Goal: Task Accomplishment & Management: Use online tool/utility

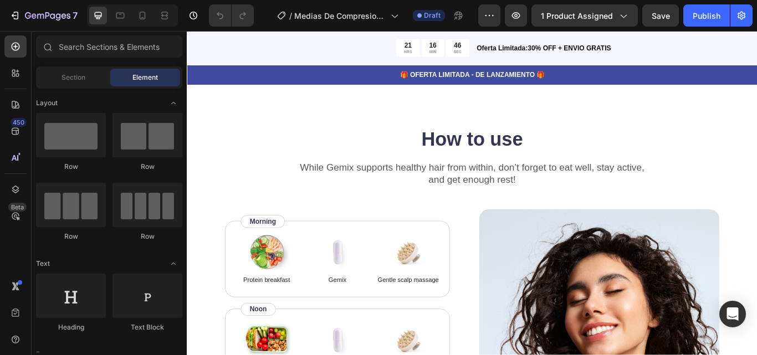
scroll to position [1580, 0]
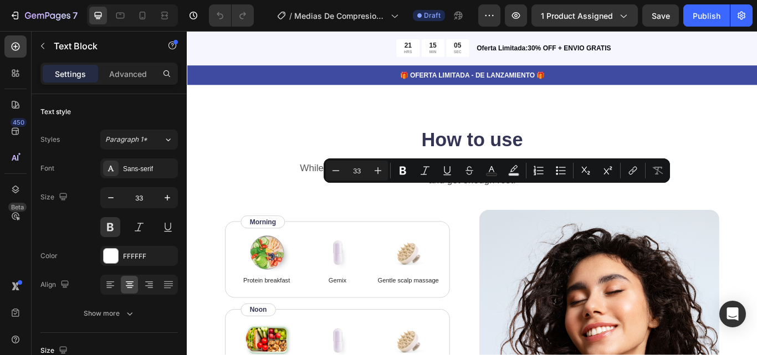
drag, startPoint x: 710, startPoint y: 248, endPoint x: 300, endPoint y: 216, distance: 411.8
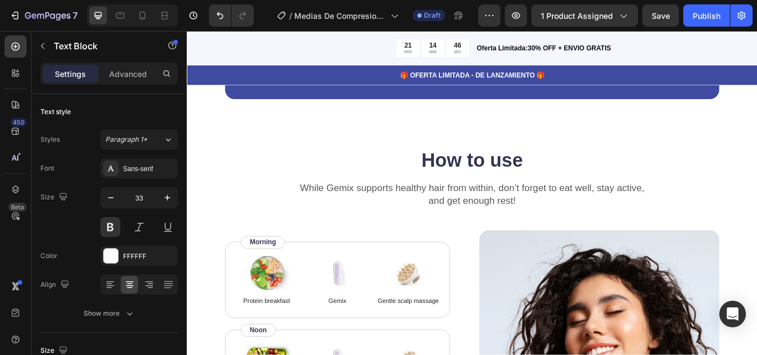
click at [543, 71] on p "[PERSON_NAME] - Hair Specialist" at bounding box center [534, 64] width 170 height 14
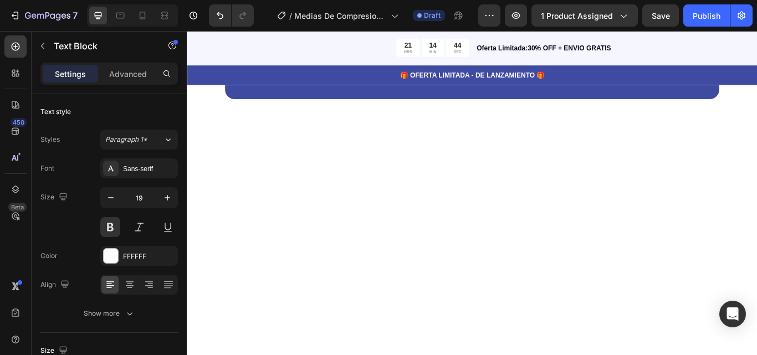
scroll to position [1577, 0]
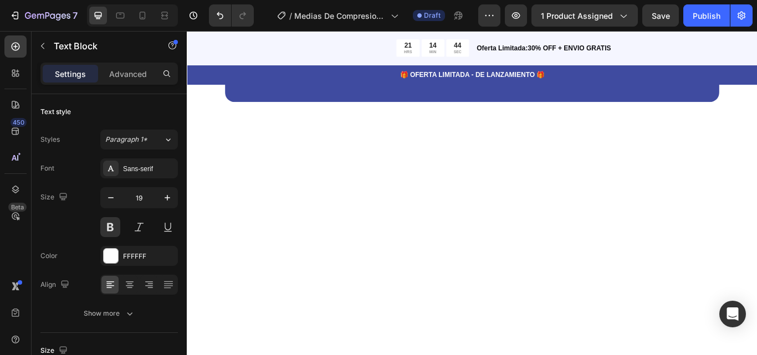
click at [597, 74] on p "[PERSON_NAME] - Hair Specialist" at bounding box center [534, 67] width 170 height 14
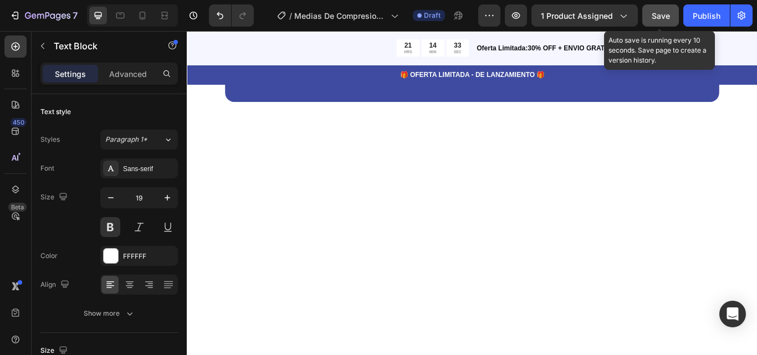
click at [665, 16] on span "Save" at bounding box center [661, 15] width 18 height 9
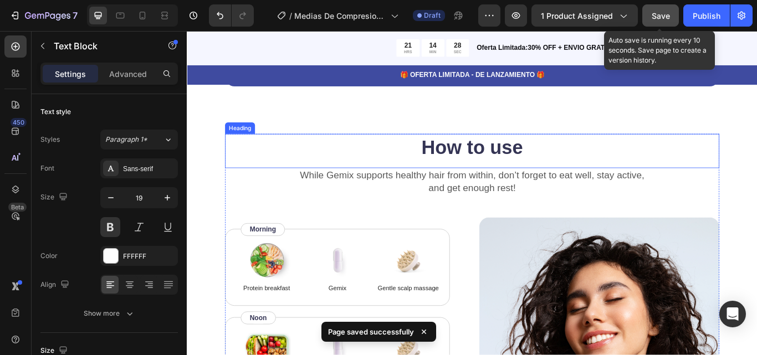
scroll to position [1835, 0]
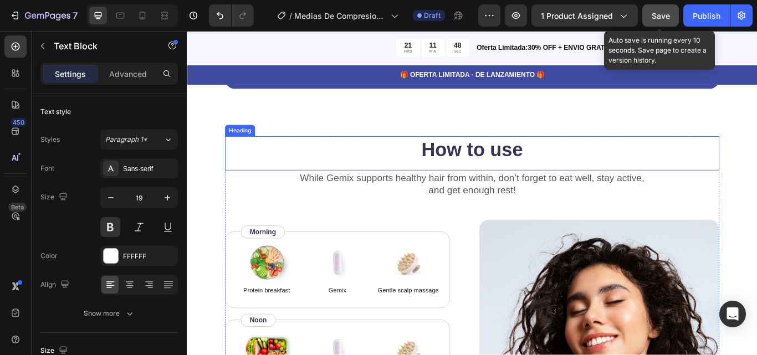
click at [555, 183] on h2 "How to use" at bounding box center [519, 169] width 576 height 31
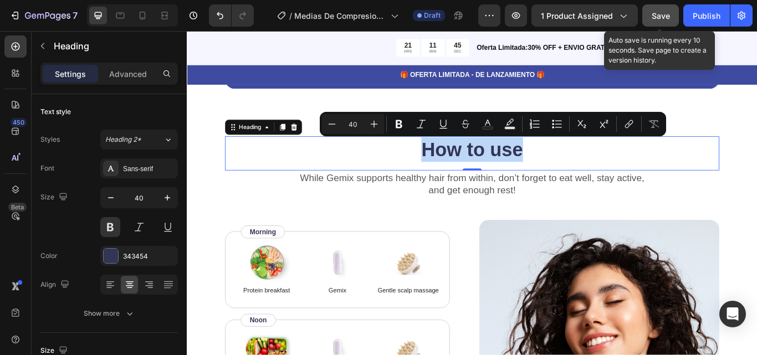
drag, startPoint x: 582, startPoint y: 169, endPoint x: 460, endPoint y: 164, distance: 121.4
click at [460, 164] on p "How to use" at bounding box center [519, 169] width 574 height 29
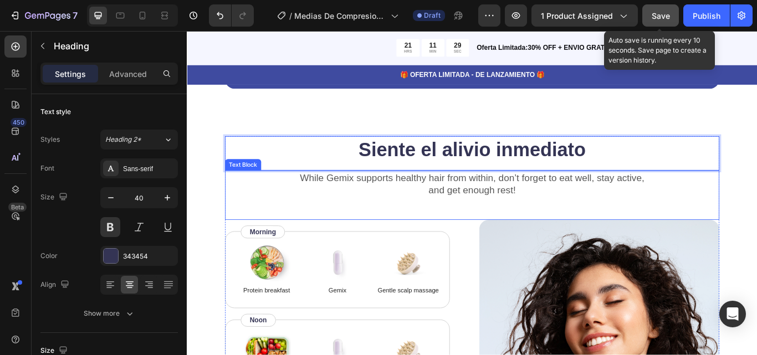
click at [582, 217] on p "While Gemix supports healthy hair from within, don’t forget to eat well, stay a…" at bounding box center [519, 209] width 574 height 29
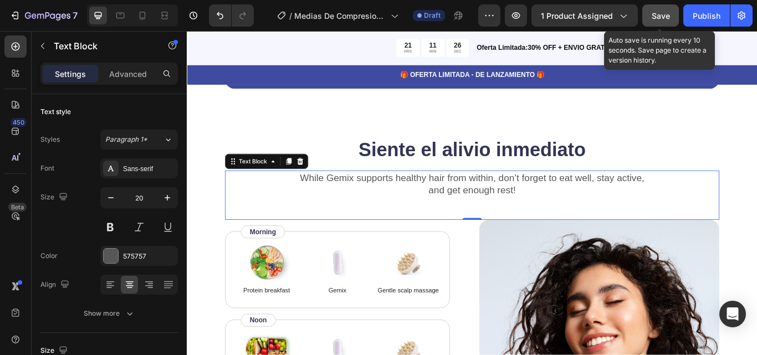
click at [582, 217] on p "While Gemix supports healthy hair from within, don’t forget to eat well, stay a…" at bounding box center [519, 209] width 574 height 29
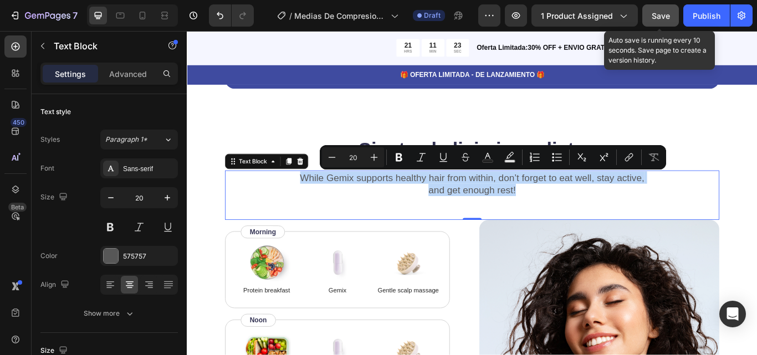
drag, startPoint x: 582, startPoint y: 217, endPoint x: 316, endPoint y: 196, distance: 266.2
click at [316, 196] on p "While Gemix supports healthy hair from within, don’t forget to eat well, stay a…" at bounding box center [519, 209] width 574 height 29
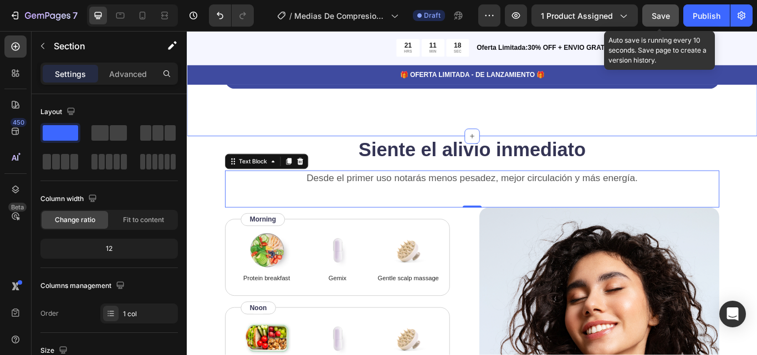
click at [713, 123] on div "“No necesitas soluciones invasivas para sentirte mejor. VenaCare ofrece un aliv…" at bounding box center [519, 8] width 665 height 291
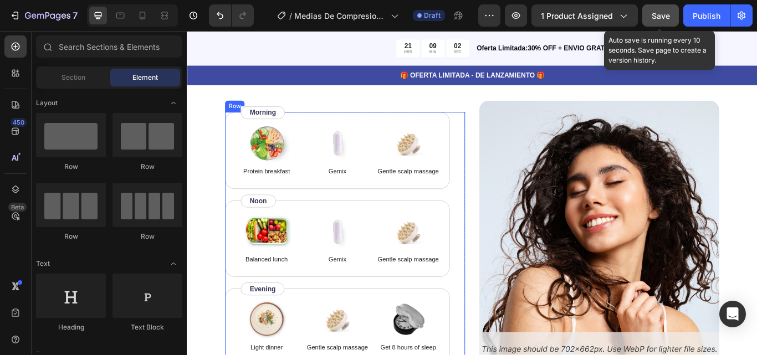
scroll to position [2063, 0]
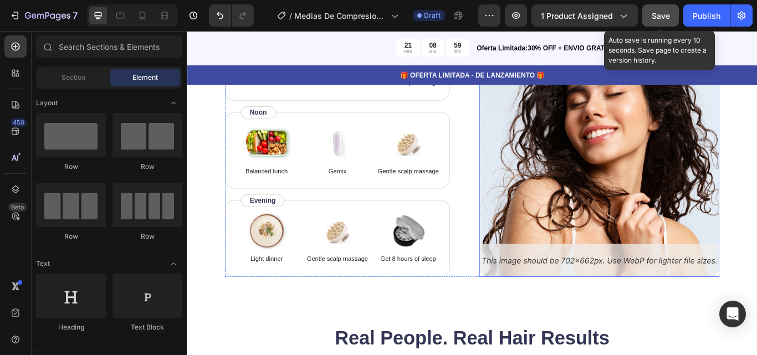
click at [562, 298] on img at bounding box center [667, 163] width 280 height 309
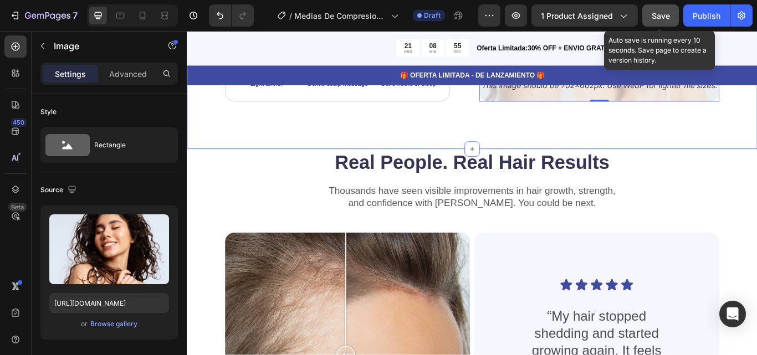
scroll to position [2313, 0]
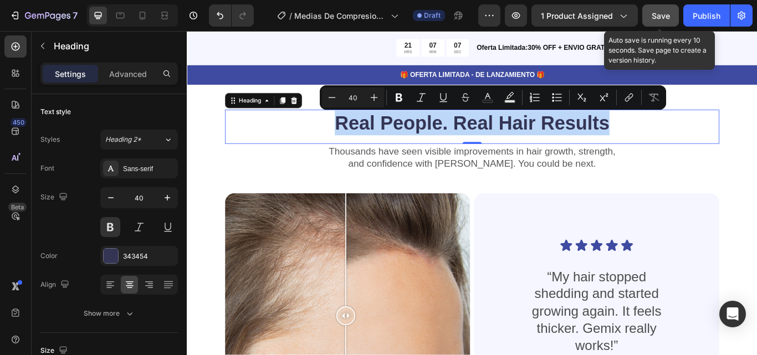
drag, startPoint x: 695, startPoint y: 143, endPoint x: 361, endPoint y: 141, distance: 334.1
click at [361, 141] on p "Real People. Real Hair Results" at bounding box center [519, 138] width 574 height 29
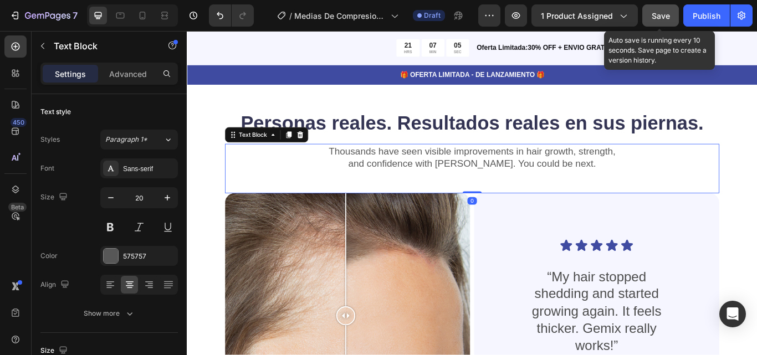
click at [600, 181] on p "and confidence with [PERSON_NAME]. You could be next." at bounding box center [519, 185] width 574 height 14
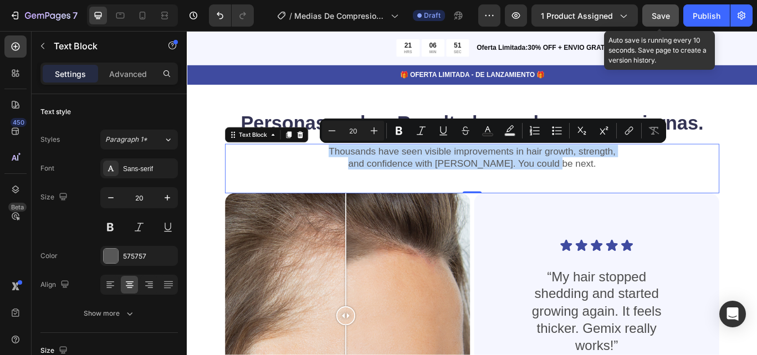
drag, startPoint x: 651, startPoint y: 182, endPoint x: 351, endPoint y: 172, distance: 300.4
click at [351, 172] on div "Thousands have seen visible improvements in hair growth, strength, and confiden…" at bounding box center [519, 178] width 576 height 31
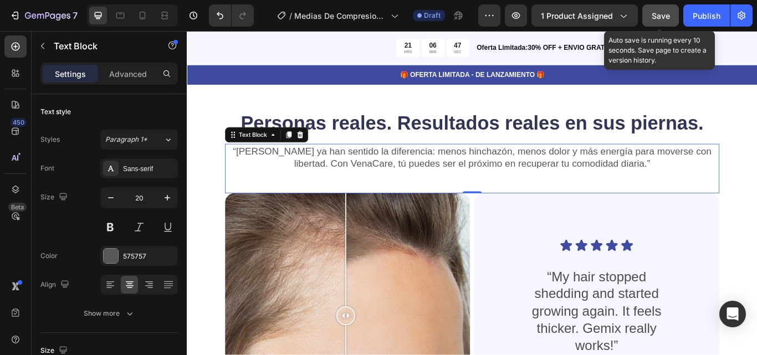
click at [662, 17] on span "Save" at bounding box center [661, 15] width 18 height 9
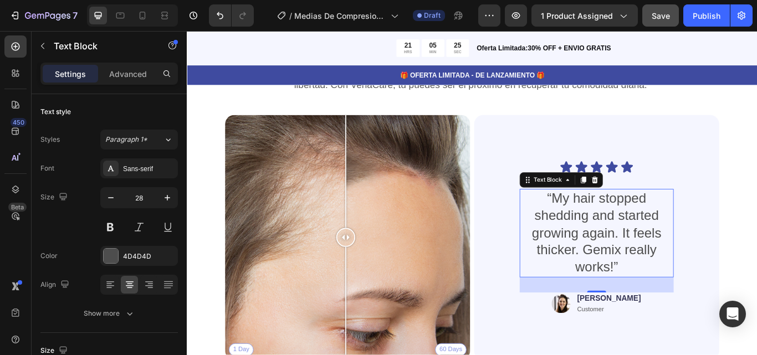
scroll to position [2371, 0]
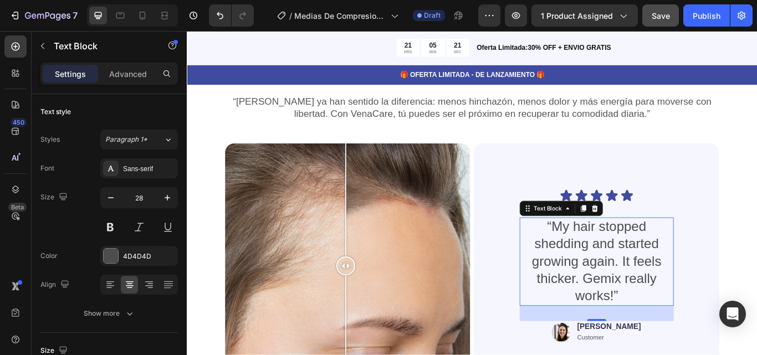
click at [679, 337] on p "“My hair stopped shedding and started growing again. It feels thicker. Gemix re…" at bounding box center [664, 300] width 177 height 101
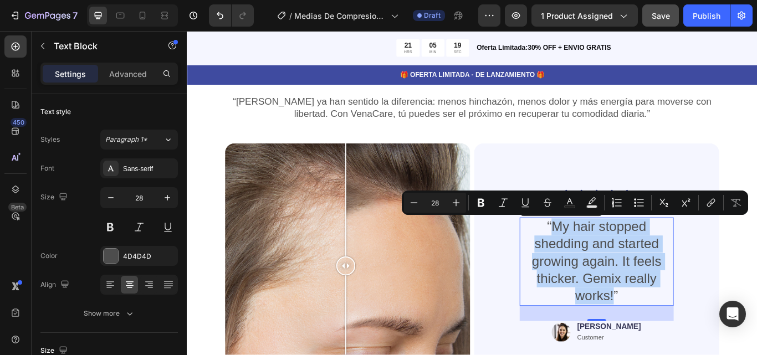
drag, startPoint x: 679, startPoint y: 337, endPoint x: 608, endPoint y: 261, distance: 104.3
click at [608, 261] on p "“My hair stopped shedding and started growing again. It feels thicker. Gemix re…" at bounding box center [664, 300] width 177 height 101
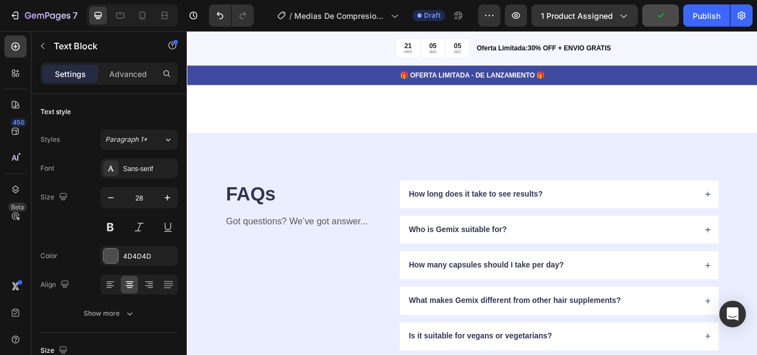
scroll to position [2857, 0]
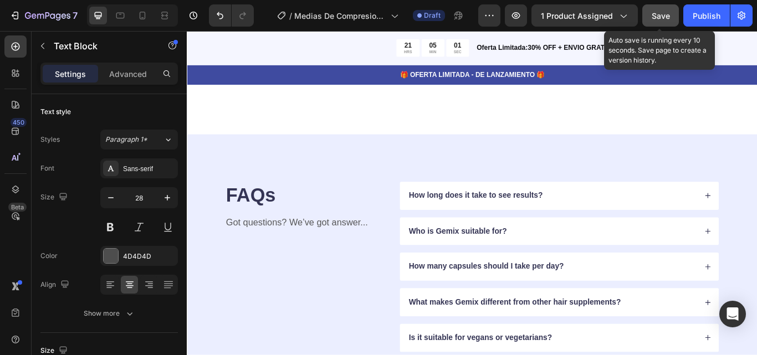
click at [664, 16] on span "Save" at bounding box center [661, 15] width 18 height 9
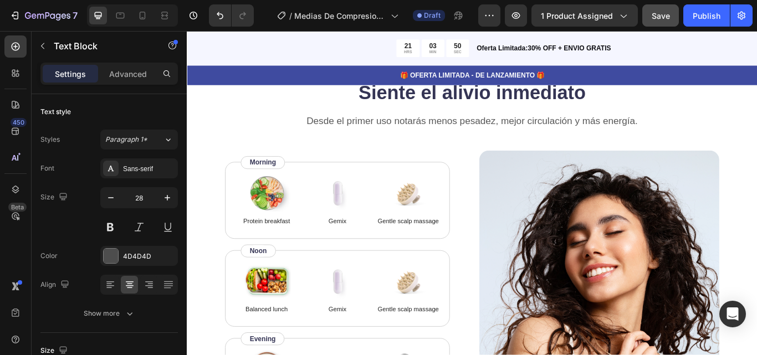
scroll to position [1901, 0]
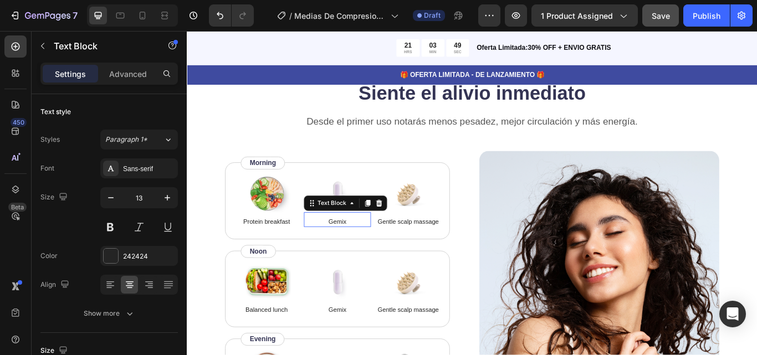
click at [367, 244] on div "Gemix Text Block 0" at bounding box center [362, 252] width 78 height 18
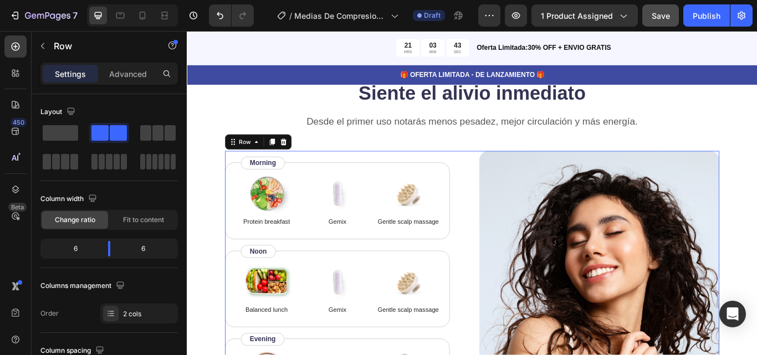
click at [356, 179] on div "Image Protein breakfast Text Block Image Gemix Text Block Image Gentle scalp ma…" at bounding box center [371, 325] width 280 height 309
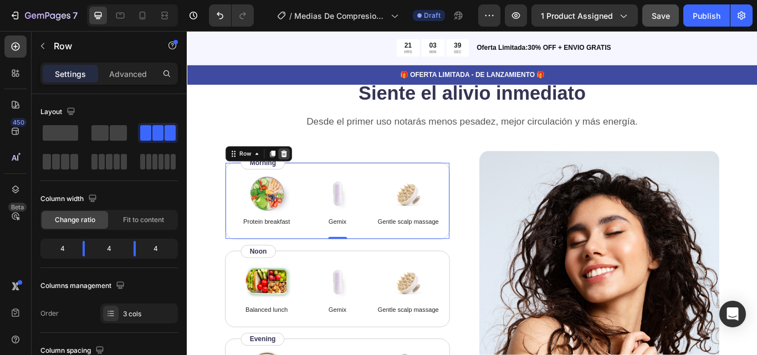
click at [297, 174] on icon at bounding box center [299, 175] width 7 height 8
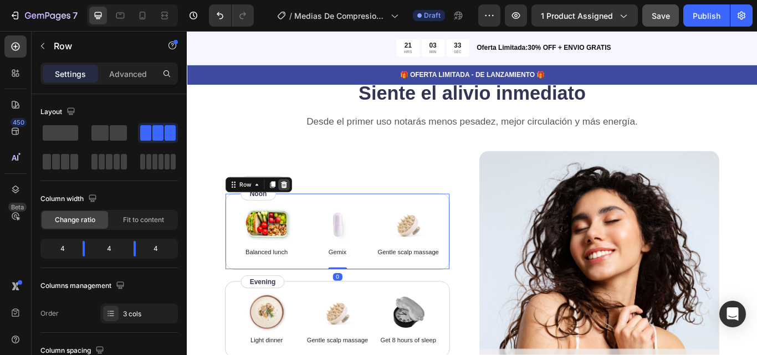
click at [299, 210] on icon at bounding box center [299, 210] width 7 height 8
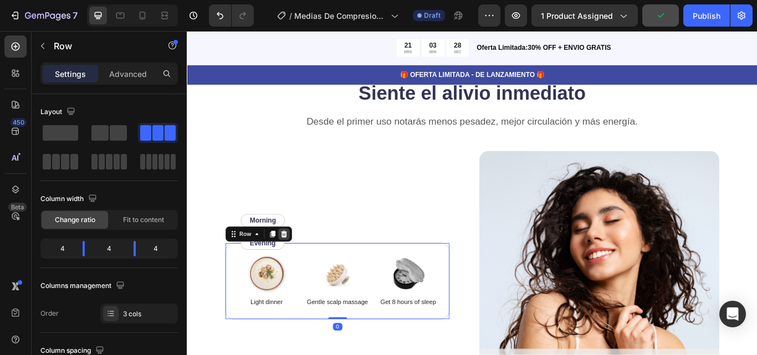
click at [300, 268] on icon at bounding box center [299, 268] width 7 height 8
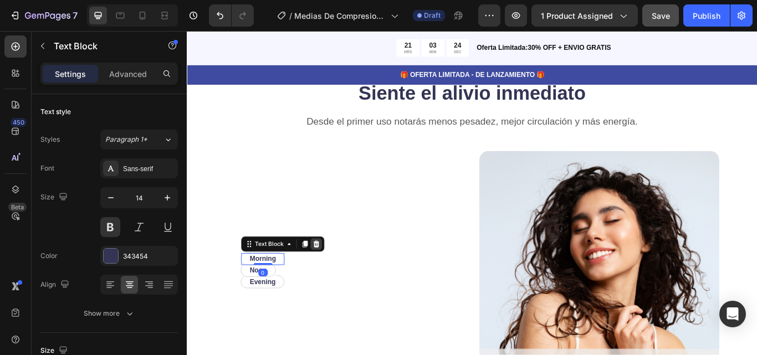
click at [341, 275] on icon at bounding box center [337, 279] width 9 height 9
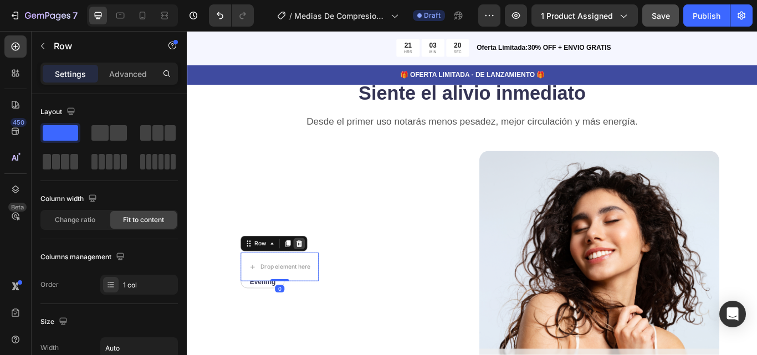
click at [316, 275] on icon at bounding box center [317, 279] width 7 height 8
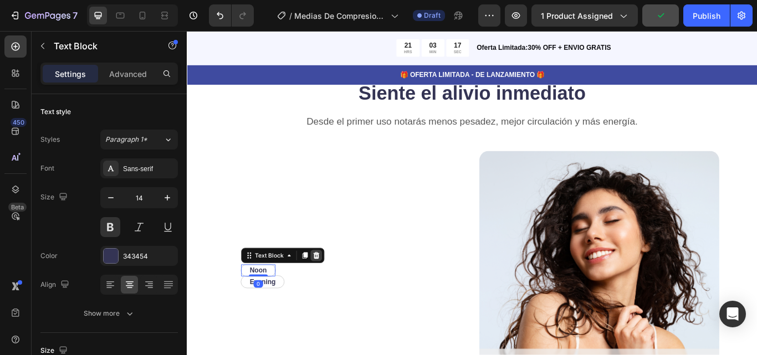
click at [340, 291] on icon at bounding box center [337, 293] width 9 height 9
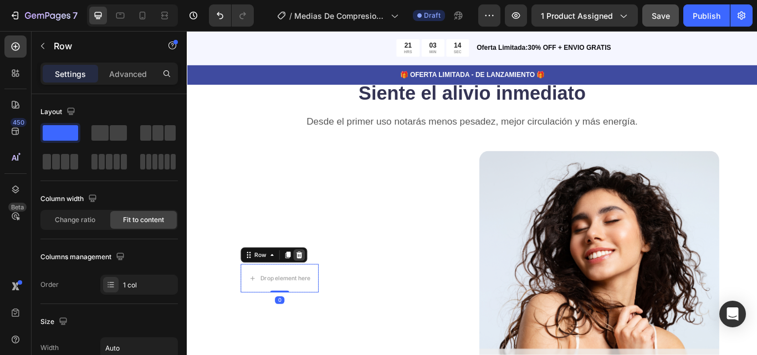
click at [324, 287] on div at bounding box center [317, 292] width 13 height 13
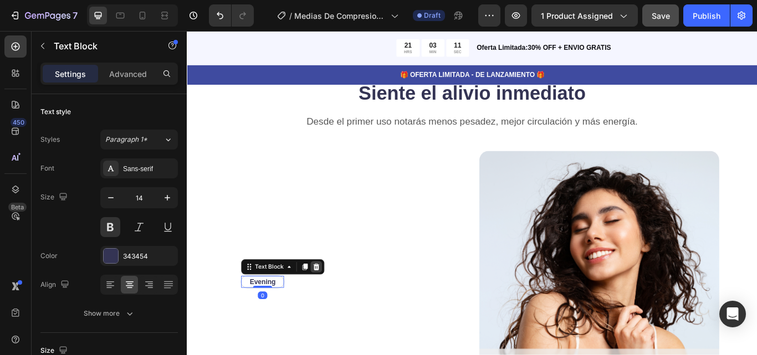
click at [337, 305] on icon at bounding box center [337, 306] width 9 height 9
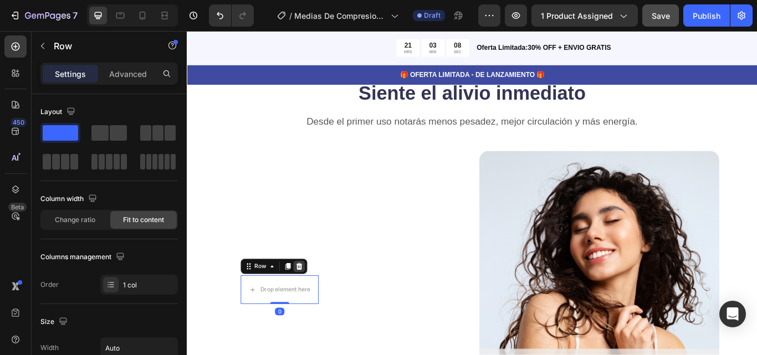
click at [320, 302] on icon at bounding box center [317, 305] width 9 height 9
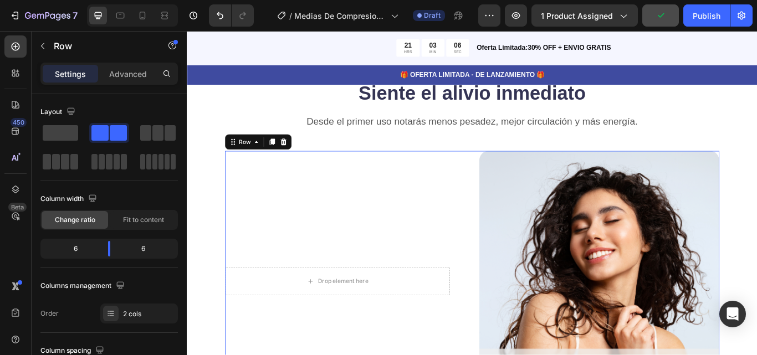
click at [390, 248] on div "Drop element here Row Row Row Row" at bounding box center [371, 303] width 280 height 264
click at [62, 127] on span at bounding box center [60, 133] width 35 height 16
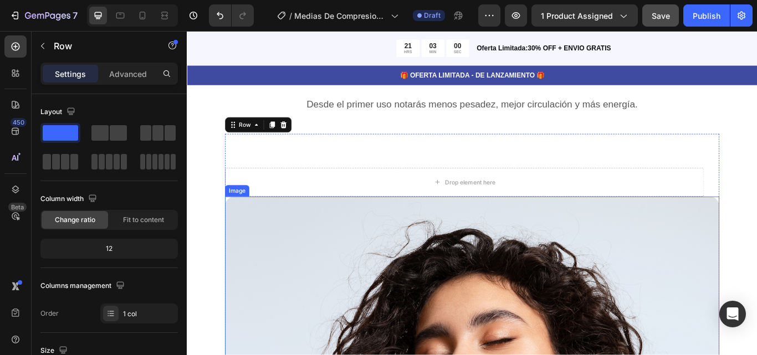
scroll to position [1920, 0]
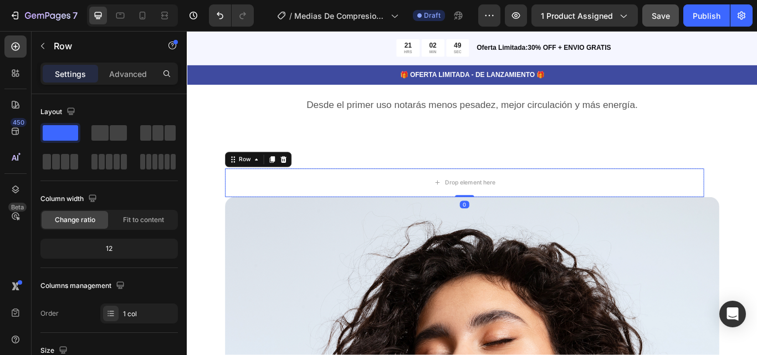
drag, startPoint x: 507, startPoint y: 224, endPoint x: 502, endPoint y: 196, distance: 28.1
click at [504, 188] on div "Drop element here Row 0" at bounding box center [510, 201] width 558 height 47
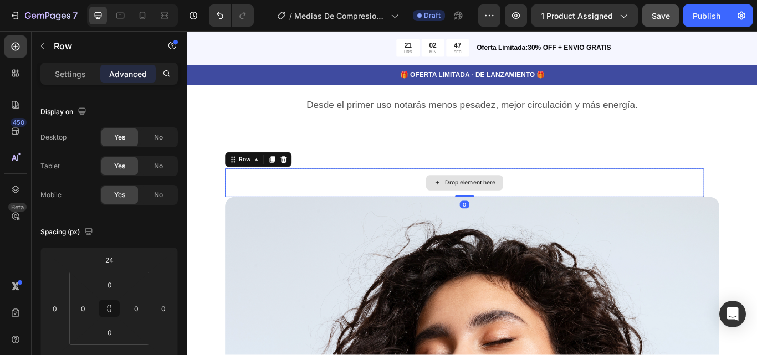
click at [510, 219] on div "Drop element here" at bounding box center [510, 208] width 558 height 33
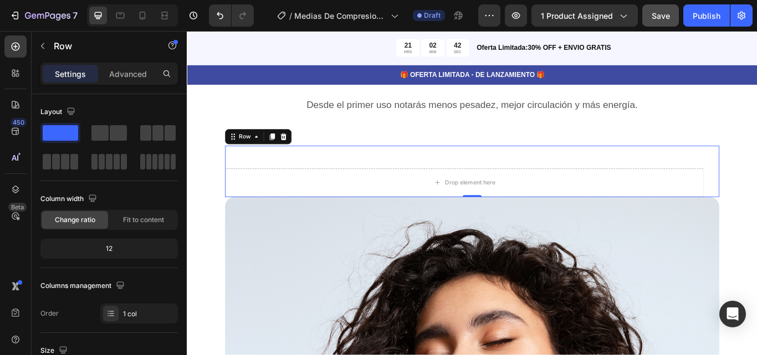
click at [514, 165] on div "Drop element here Row Row" at bounding box center [510, 195] width 558 height 60
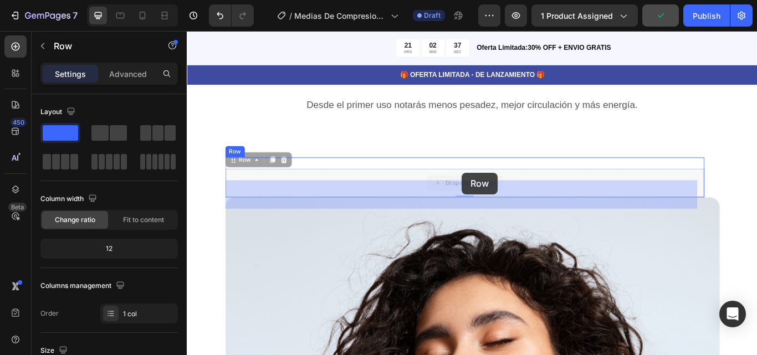
drag, startPoint x: 508, startPoint y: 222, endPoint x: 507, endPoint y: 196, distance: 25.5
click at [507, 196] on div "Header Product Images Crema Perfect X Product Title $79.900,00 Product Price Pr…" at bounding box center [519, 295] width 665 height 4368
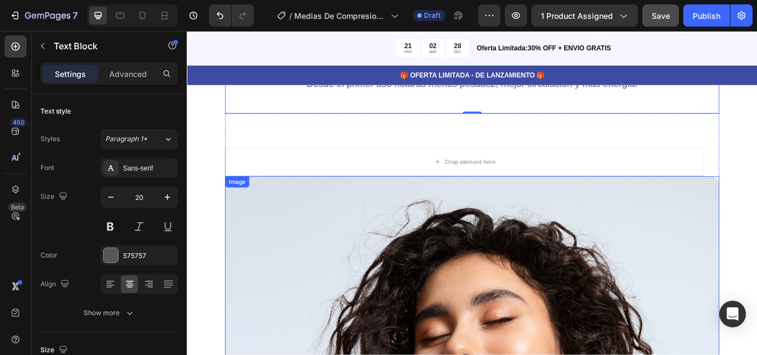
scroll to position [1945, 0]
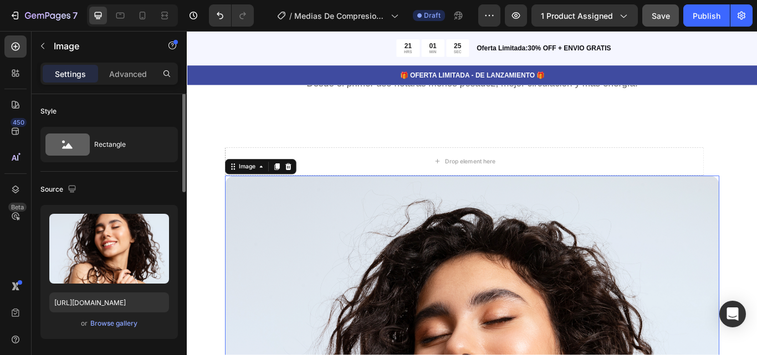
scroll to position [0, 0]
click at [119, 302] on input "[URL][DOMAIN_NAME]" at bounding box center [109, 303] width 120 height 20
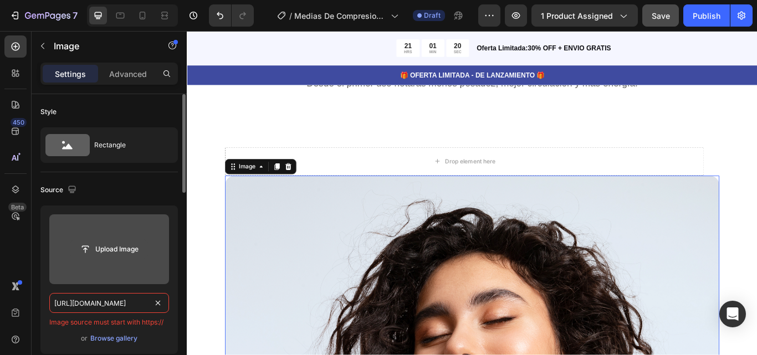
click at [125, 248] on input "file" at bounding box center [109, 249] width 76 height 19
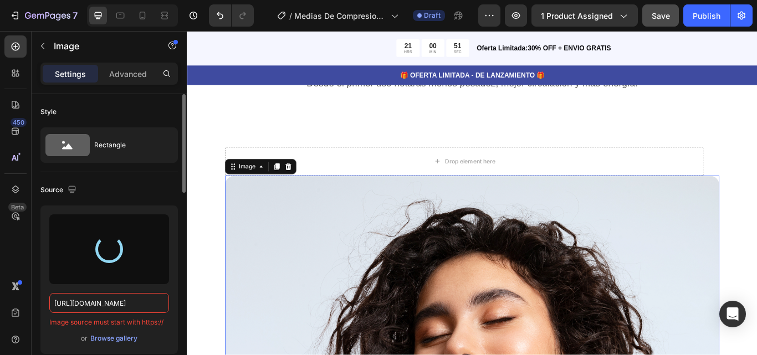
type input "[URL][DOMAIN_NAME]"
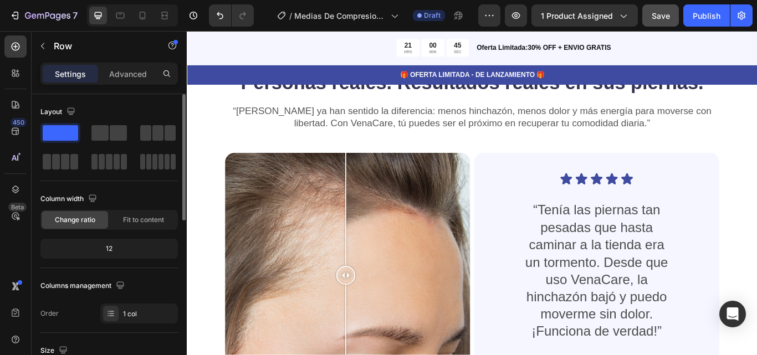
scroll to position [2701, 0]
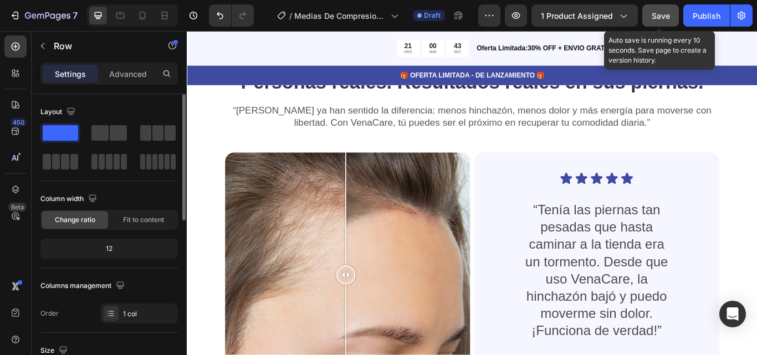
click at [661, 15] on span "Save" at bounding box center [661, 15] width 18 height 9
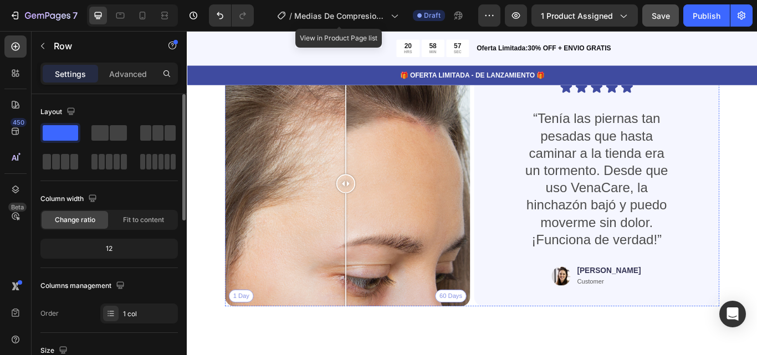
scroll to position [2802, 0]
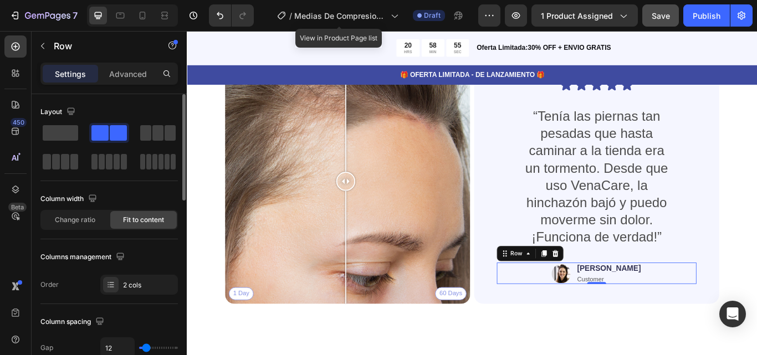
click at [702, 315] on div "Image [PERSON_NAME] Text Block Customer Text Block Row 0" at bounding box center [664, 313] width 233 height 25
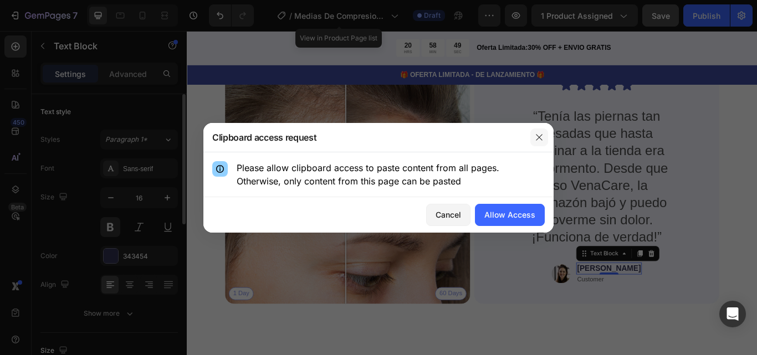
click at [541, 134] on icon "button" at bounding box center [539, 137] width 9 height 9
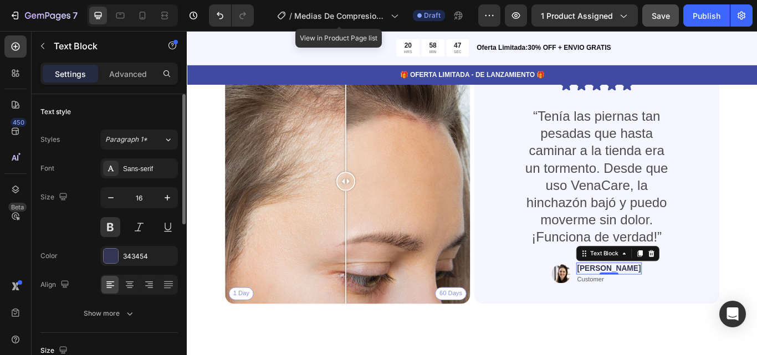
click at [671, 305] on p "[PERSON_NAME]" at bounding box center [679, 308] width 74 height 12
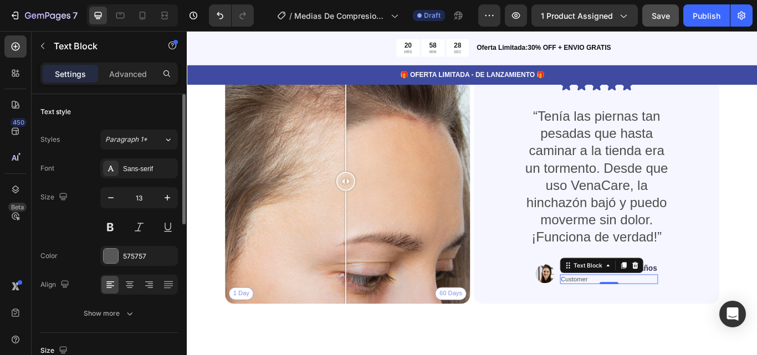
scroll to position [2799, 0]
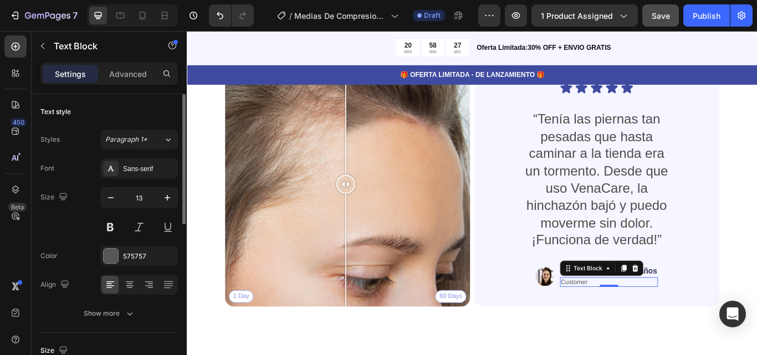
click at [676, 322] on p "Customer" at bounding box center [679, 324] width 112 height 9
drag, startPoint x: 676, startPoint y: 322, endPoint x: 643, endPoint y: 324, distance: 32.7
click at [643, 324] on p "Customer" at bounding box center [679, 324] width 112 height 9
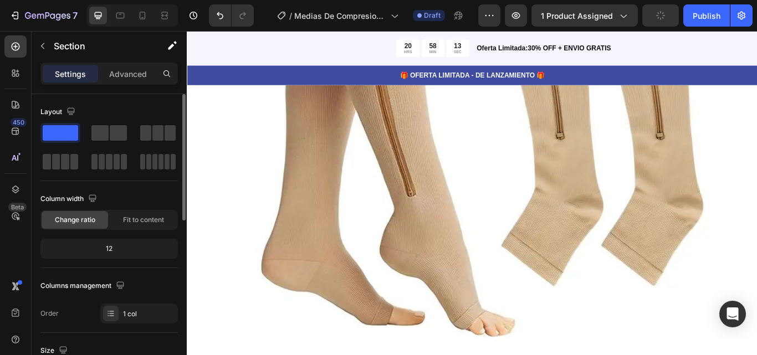
scroll to position [2432, 0]
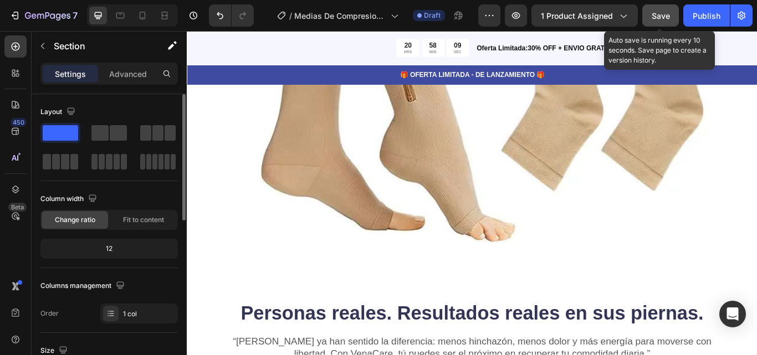
click at [658, 16] on span "Save" at bounding box center [661, 15] width 18 height 9
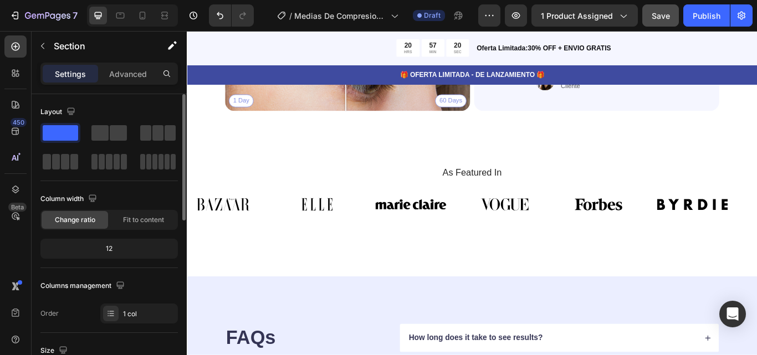
scroll to position [3027, 0]
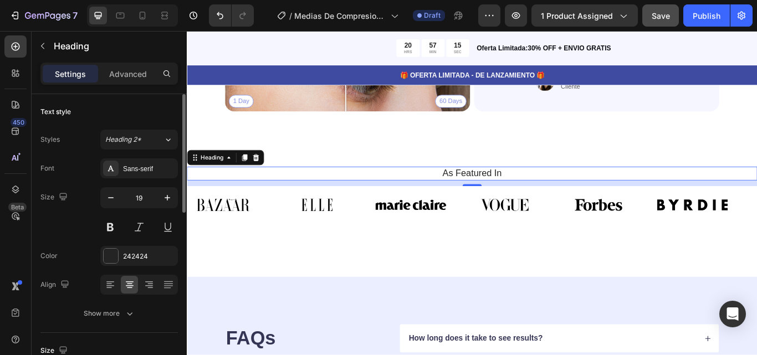
click at [555, 192] on p "As Featured In" at bounding box center [519, 198] width 646 height 14
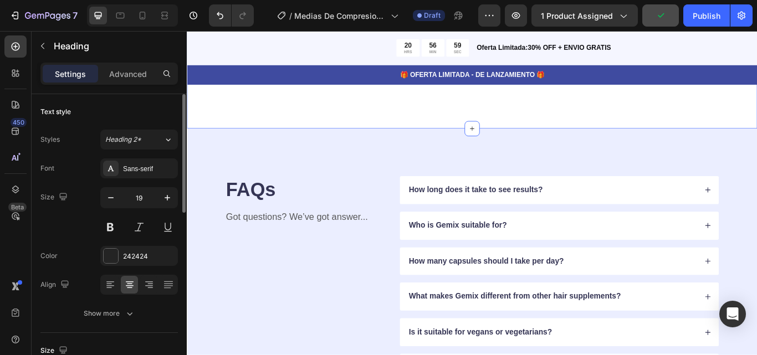
scroll to position [3238, 0]
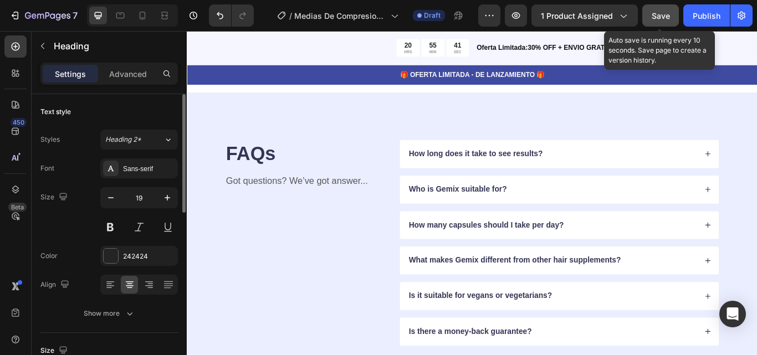
click at [669, 10] on div "Save" at bounding box center [661, 16] width 18 height 12
